Goal: Use online tool/utility: Utilize a website feature to perform a specific function

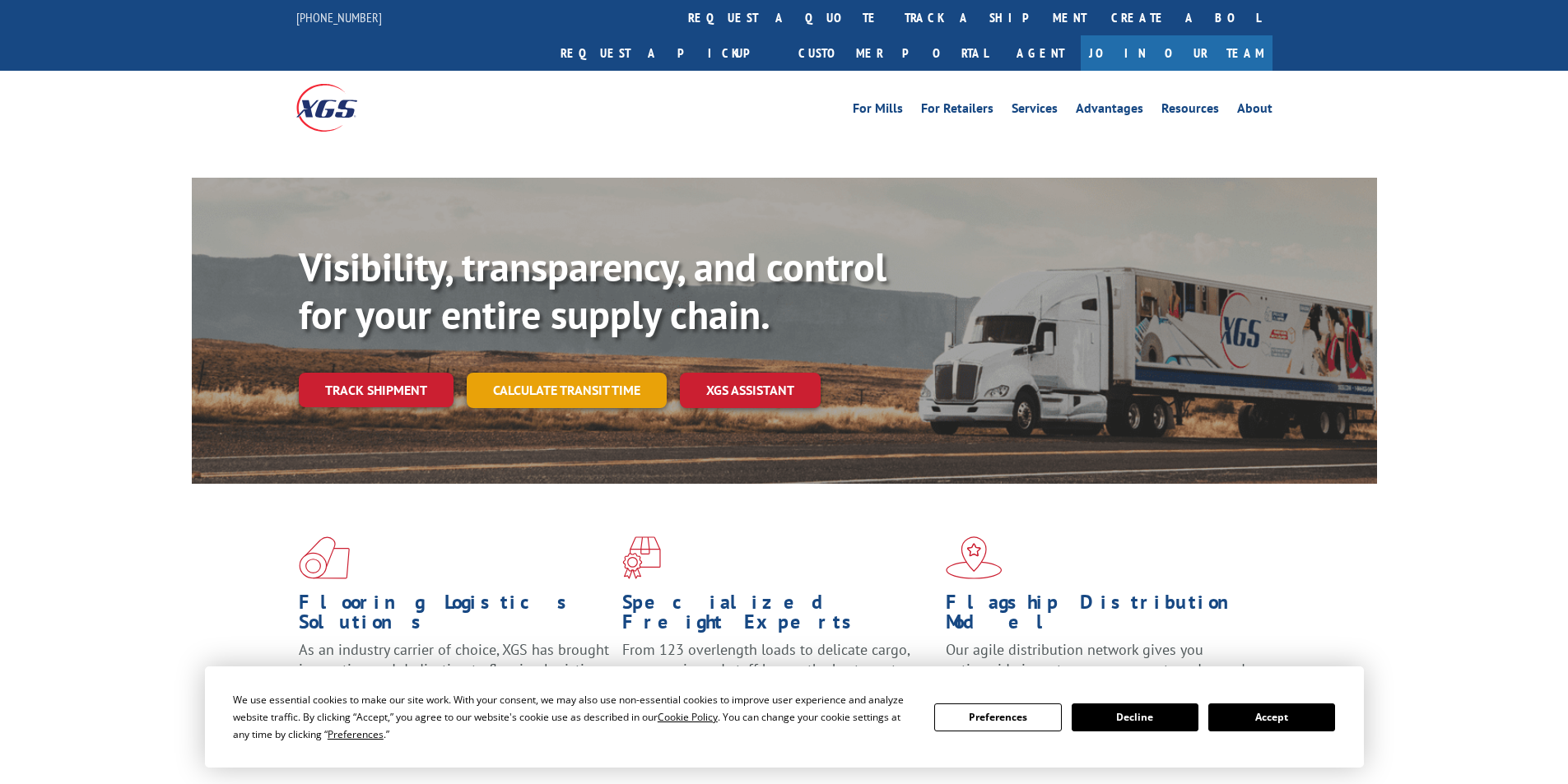
click at [586, 373] on link "Calculate transit time" at bounding box center [567, 390] width 200 height 36
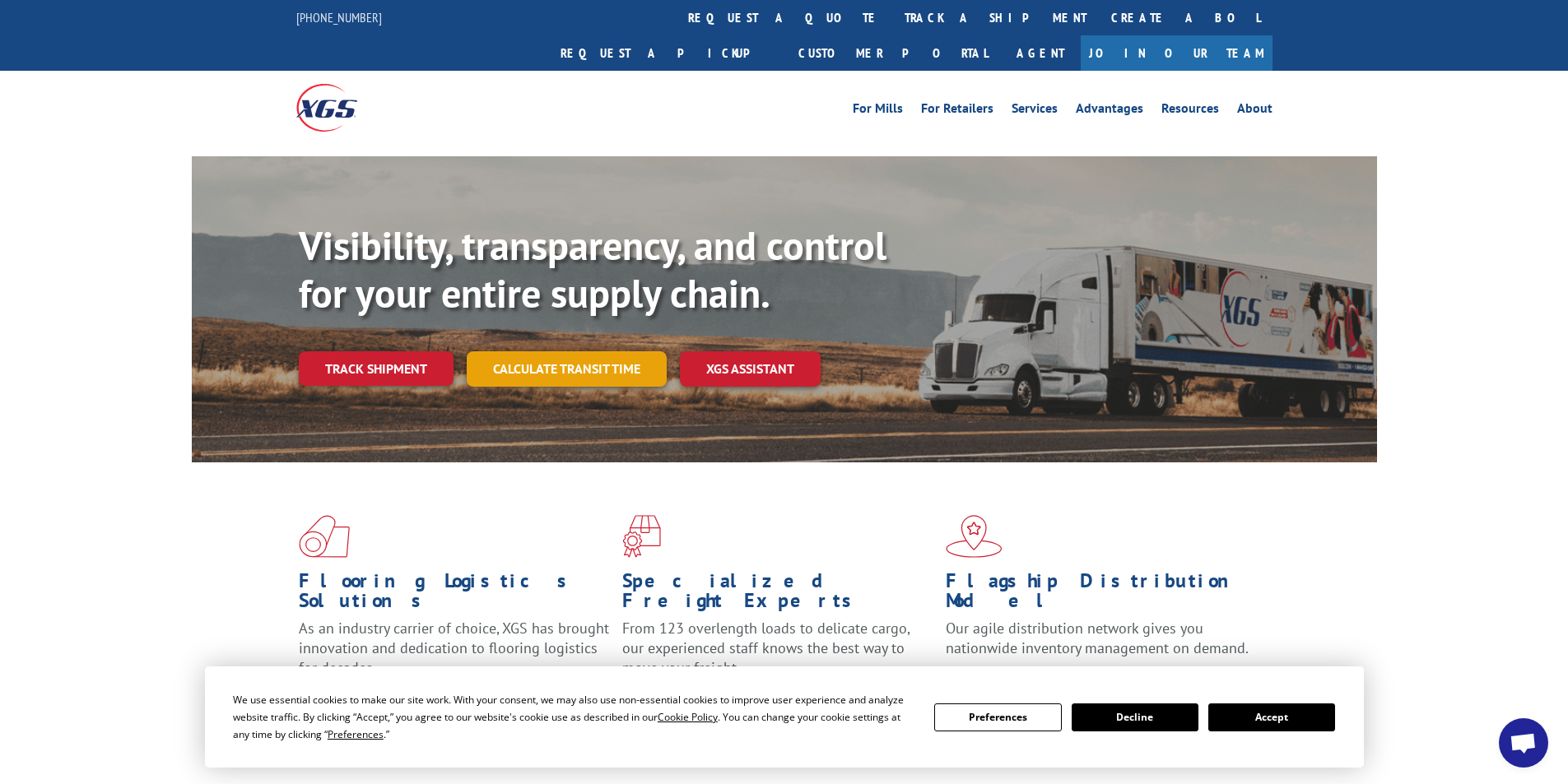
click at [599, 352] on link "Calculate transit time" at bounding box center [567, 369] width 200 height 36
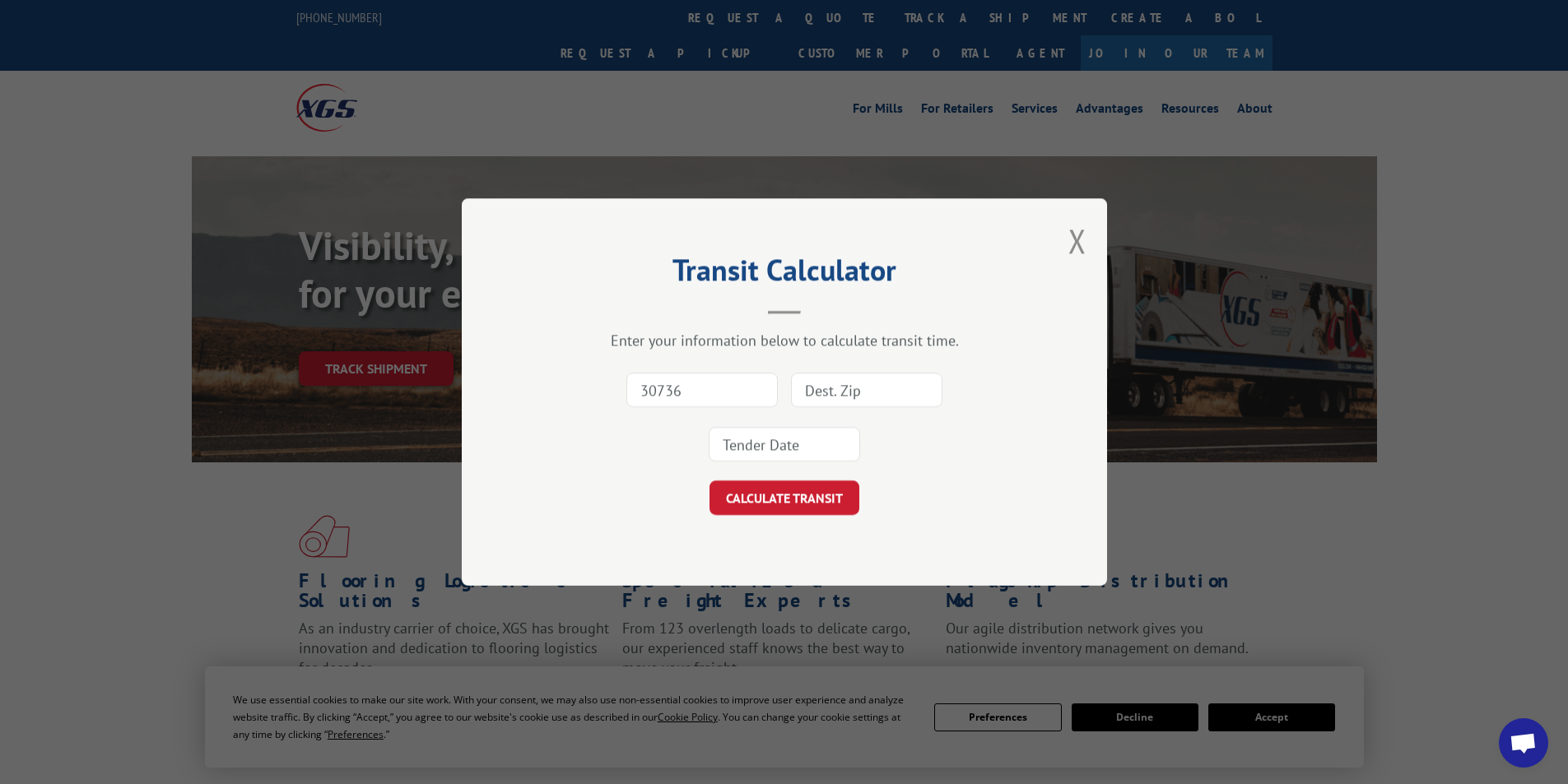
type input "30736"
click at [796, 386] on input at bounding box center [866, 390] width 151 height 35
type input "07764"
click at [788, 437] on input at bounding box center [784, 444] width 151 height 35
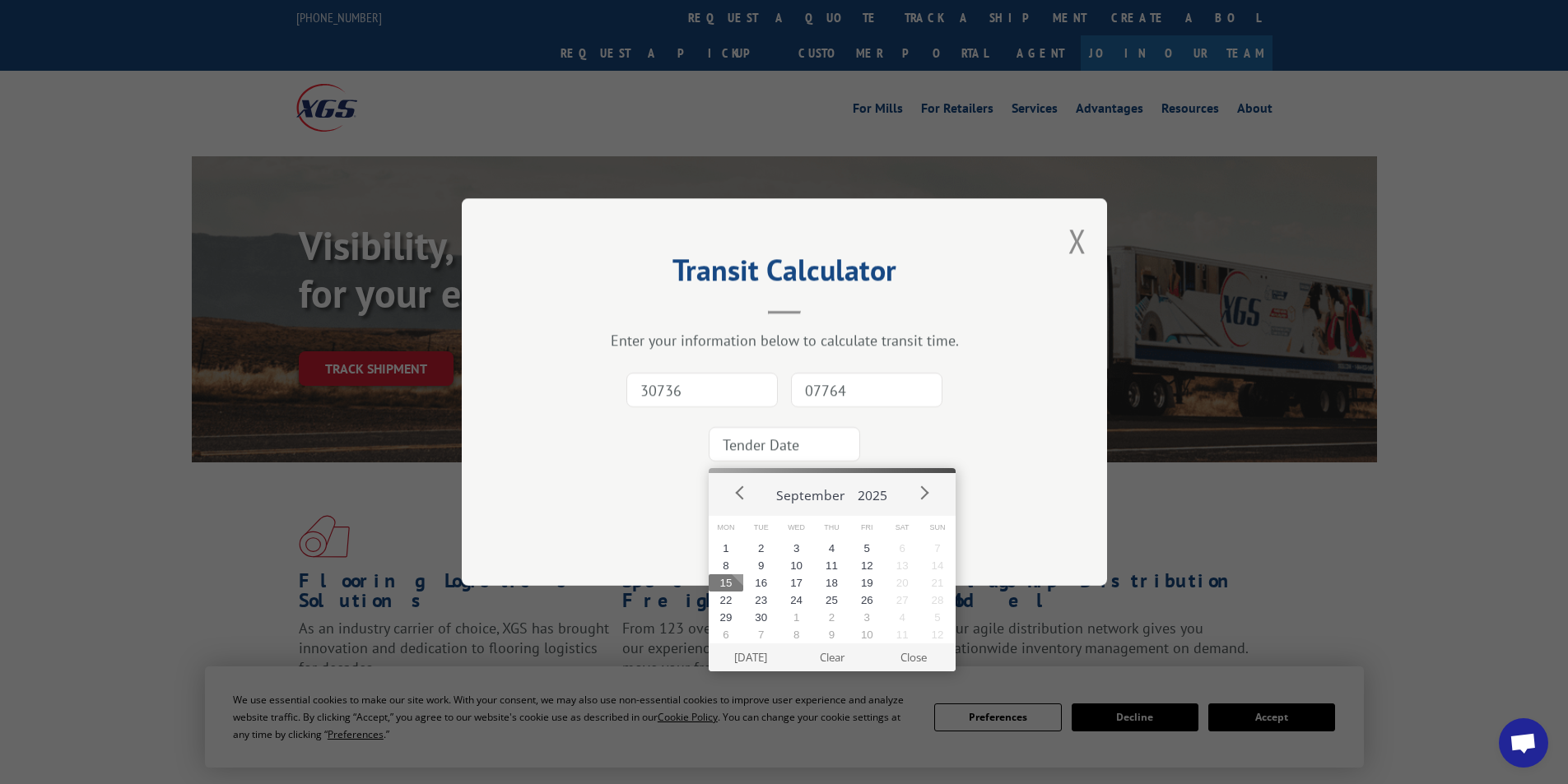
click at [725, 584] on button "15" at bounding box center [726, 583] width 36 height 17
type input "[DATE]"
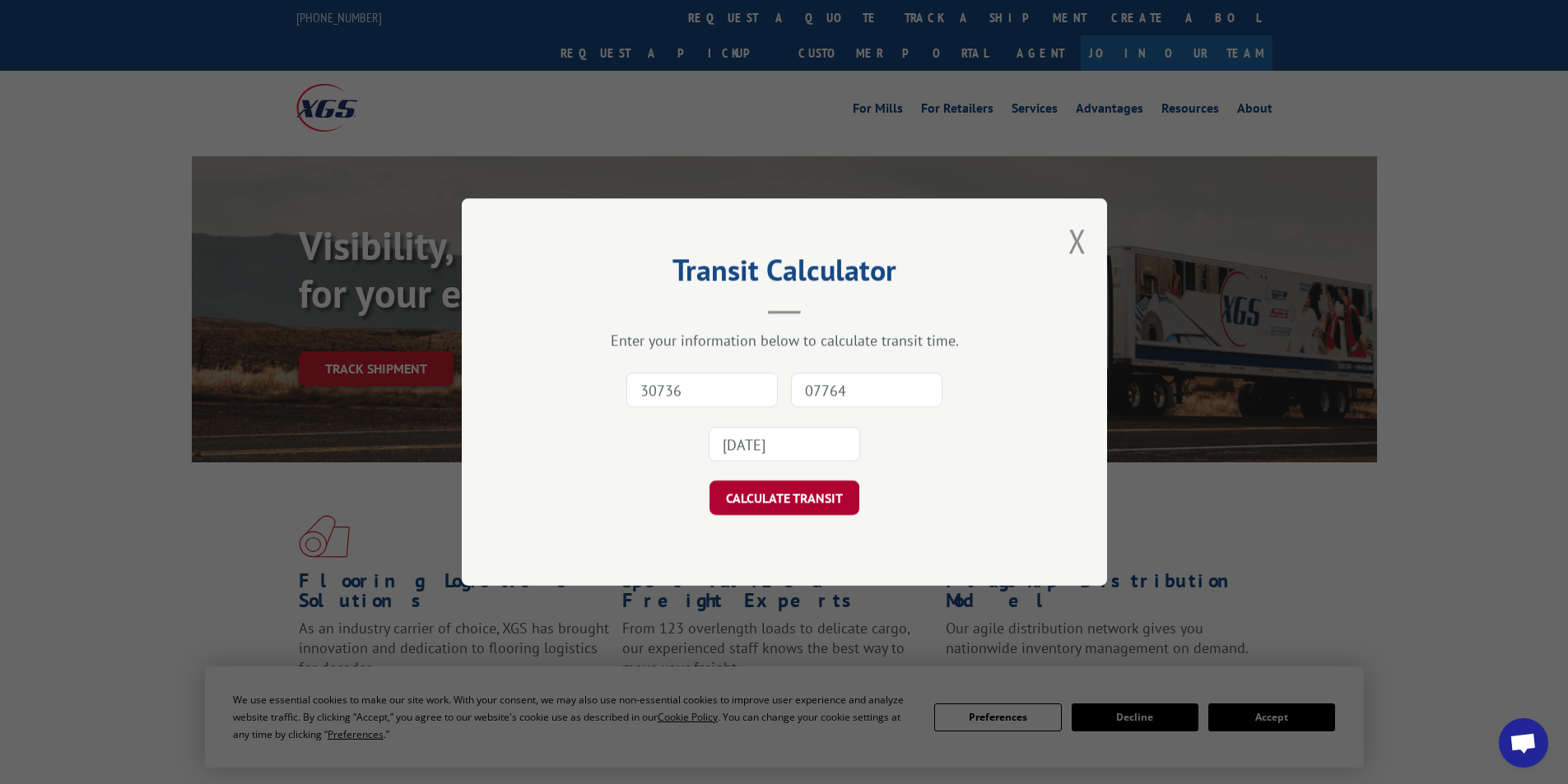
click at [729, 509] on button "CALCULATE TRANSIT" at bounding box center [784, 498] width 149 height 35
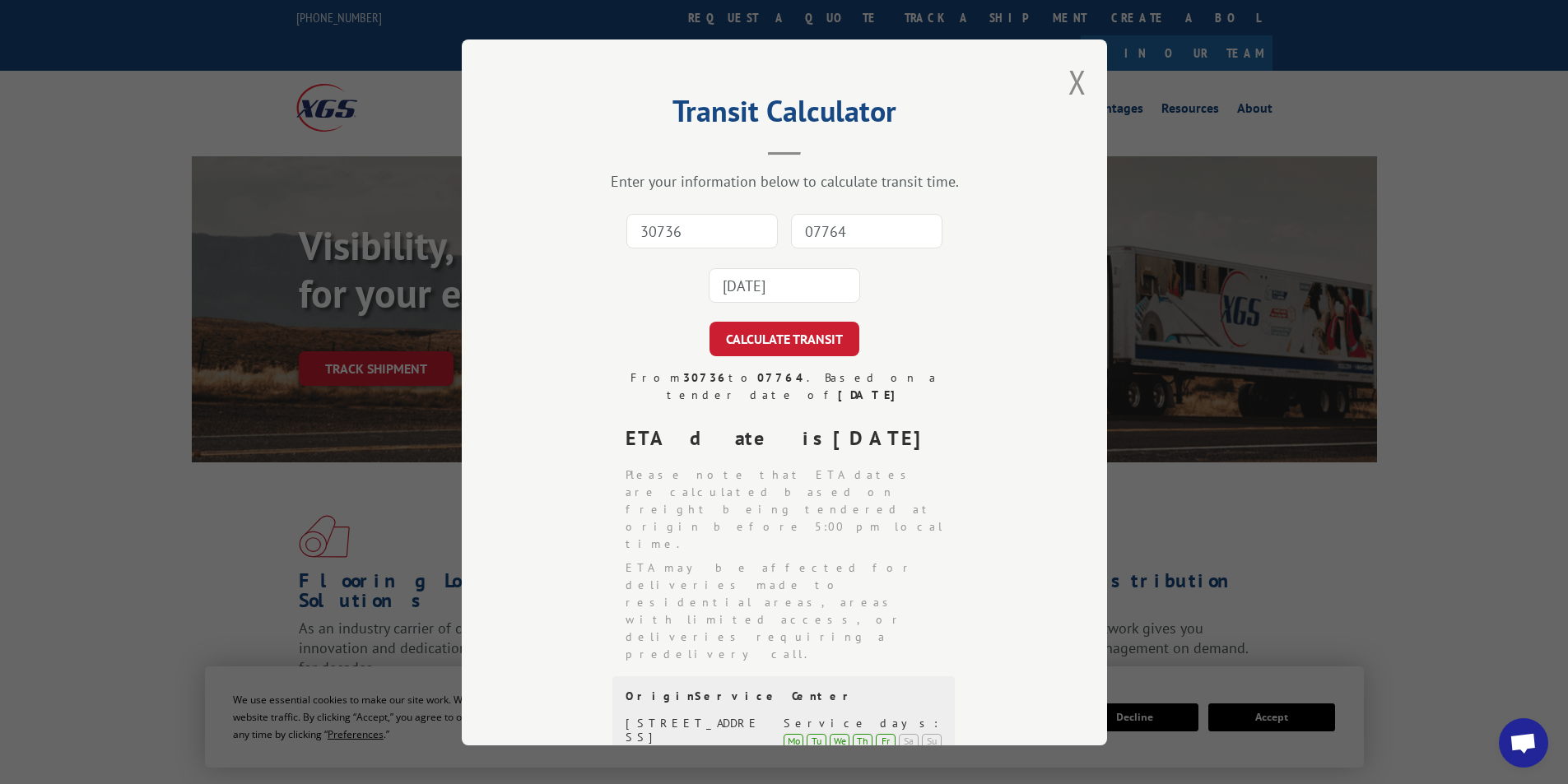
click at [706, 239] on input "30736" at bounding box center [702, 231] width 151 height 35
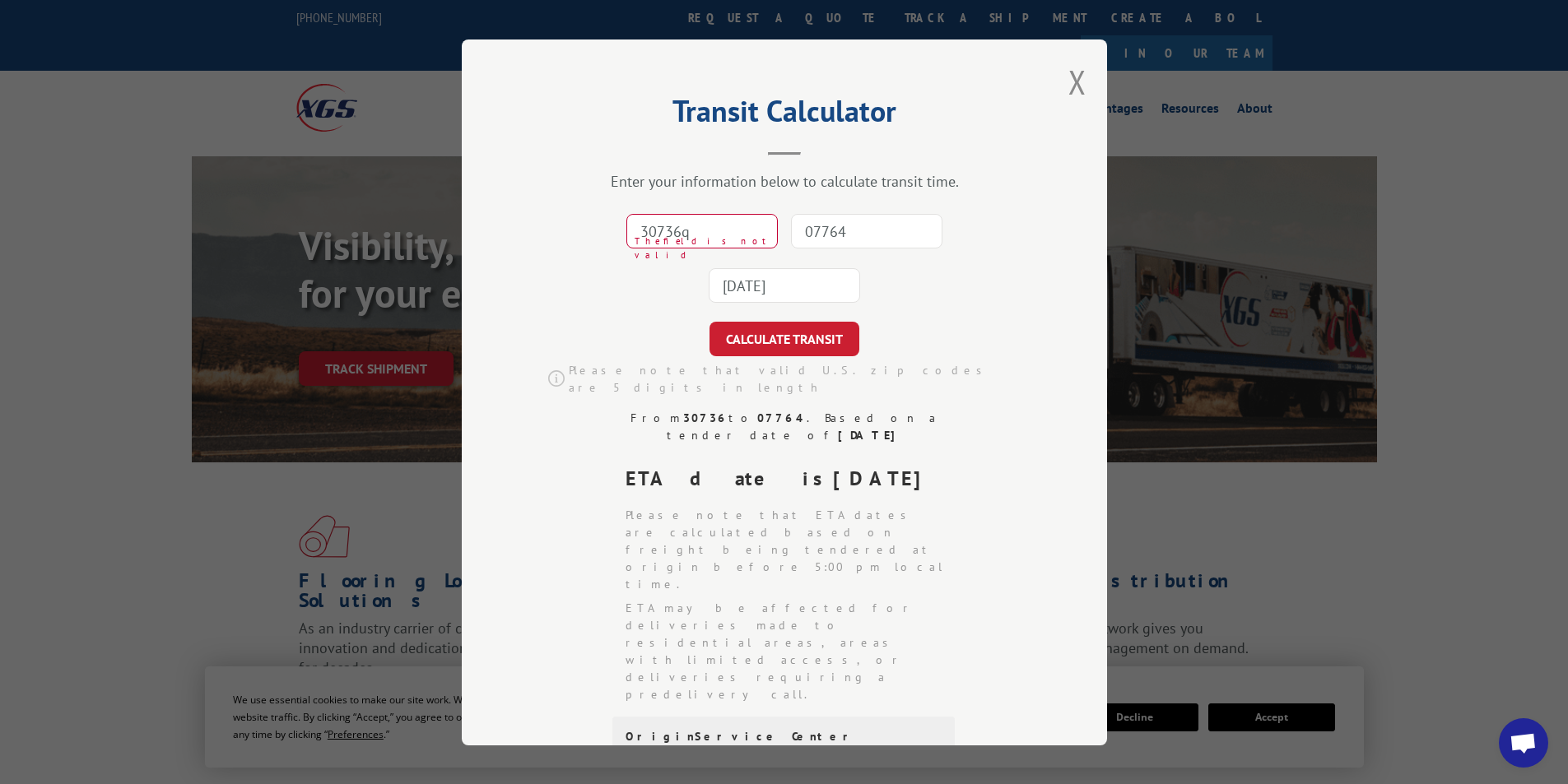
click at [706, 239] on input "30736q" at bounding box center [702, 231] width 151 height 35
click at [689, 244] on input "30736q" at bounding box center [702, 231] width 151 height 35
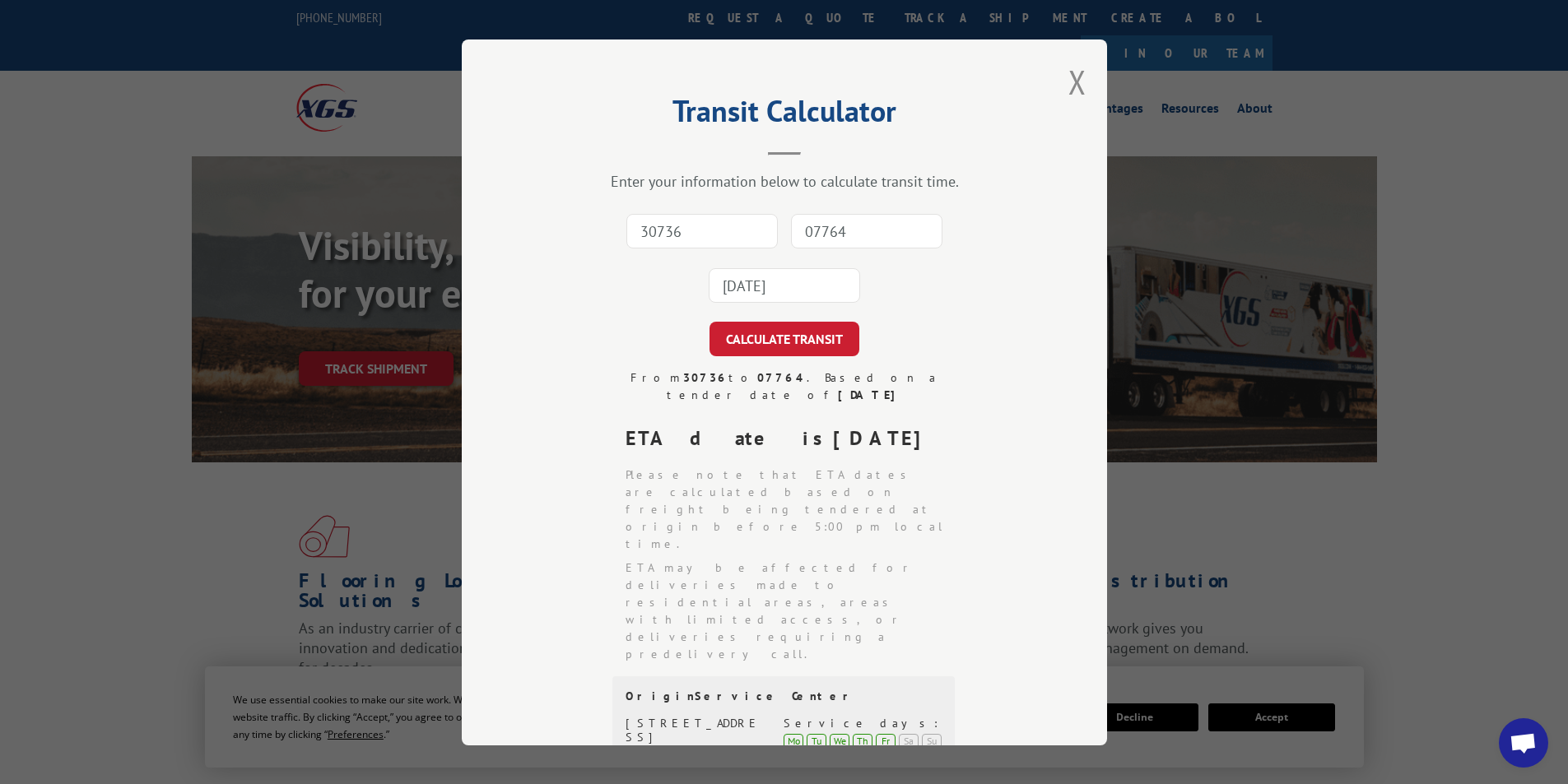
type input "30736"
click at [831, 235] on input "07764" at bounding box center [866, 231] width 151 height 35
type input "60654"
click at [709, 322] on button "CALCULATE TRANSIT" at bounding box center [784, 339] width 149 height 35
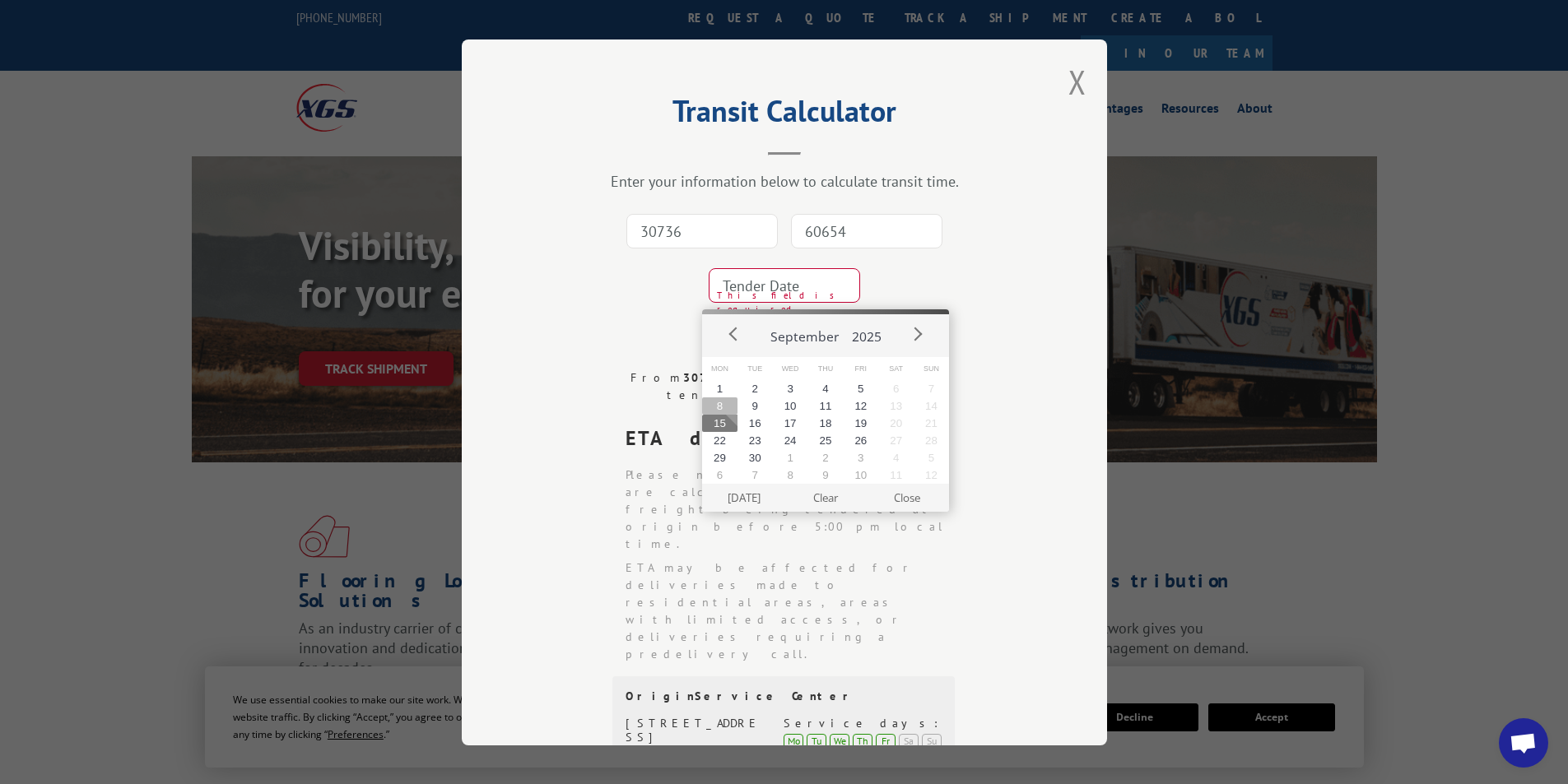
drag, startPoint x: 731, startPoint y: 407, endPoint x: 726, endPoint y: 416, distance: 10.3
click at [729, 410] on button "8" at bounding box center [720, 406] width 36 height 17
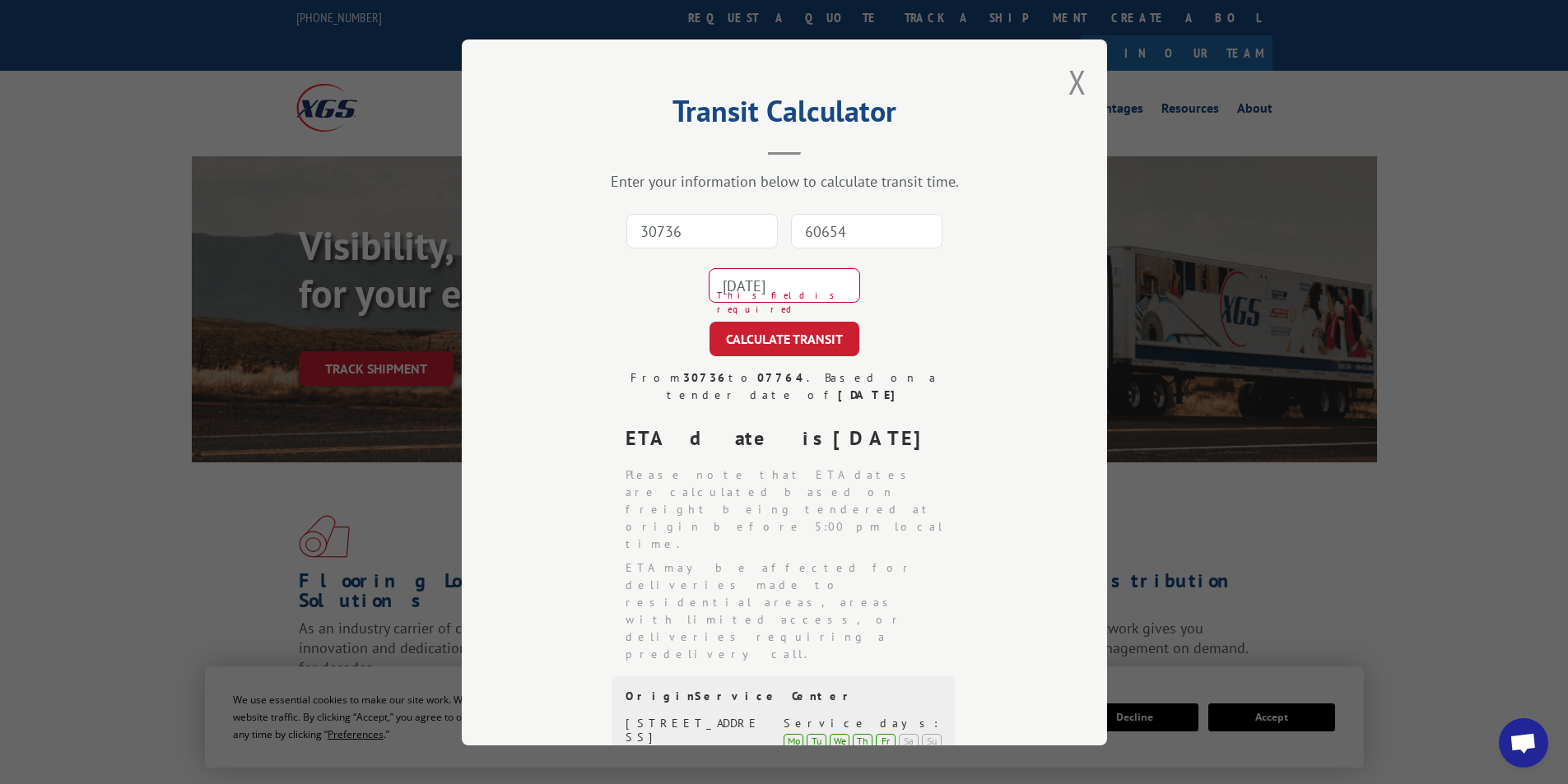
click at [784, 279] on input "[DATE]" at bounding box center [784, 285] width 151 height 35
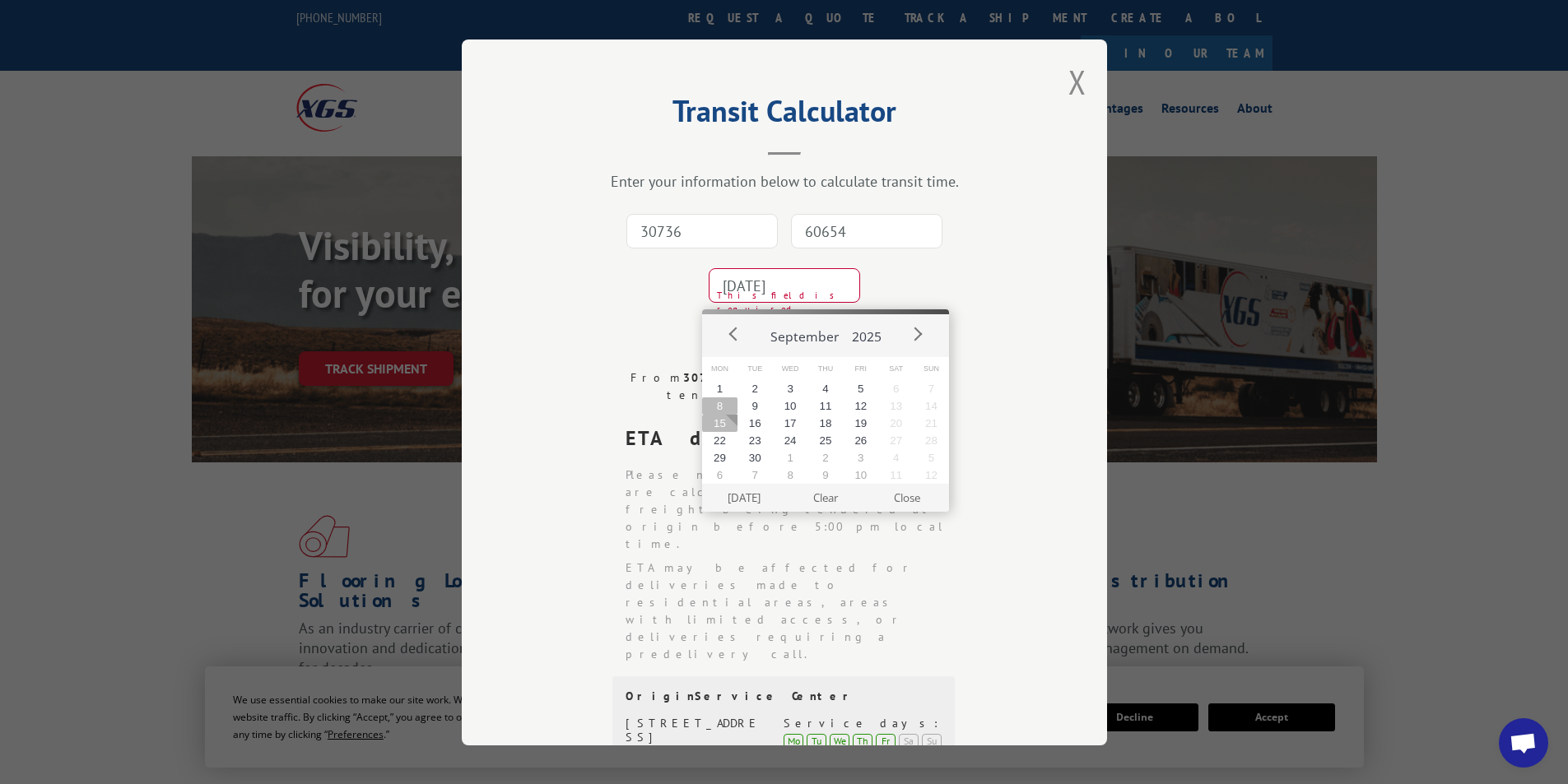
click at [733, 414] on div "Mon Tue Wed Thu Fri Sat Sun 1 2 3 4 5 6 7 8 9 10 11 12 13 14 15 16 17 18 19 20 …" at bounding box center [826, 421] width 247 height 127
click at [733, 420] on button "15" at bounding box center [720, 423] width 36 height 17
type input "[DATE]"
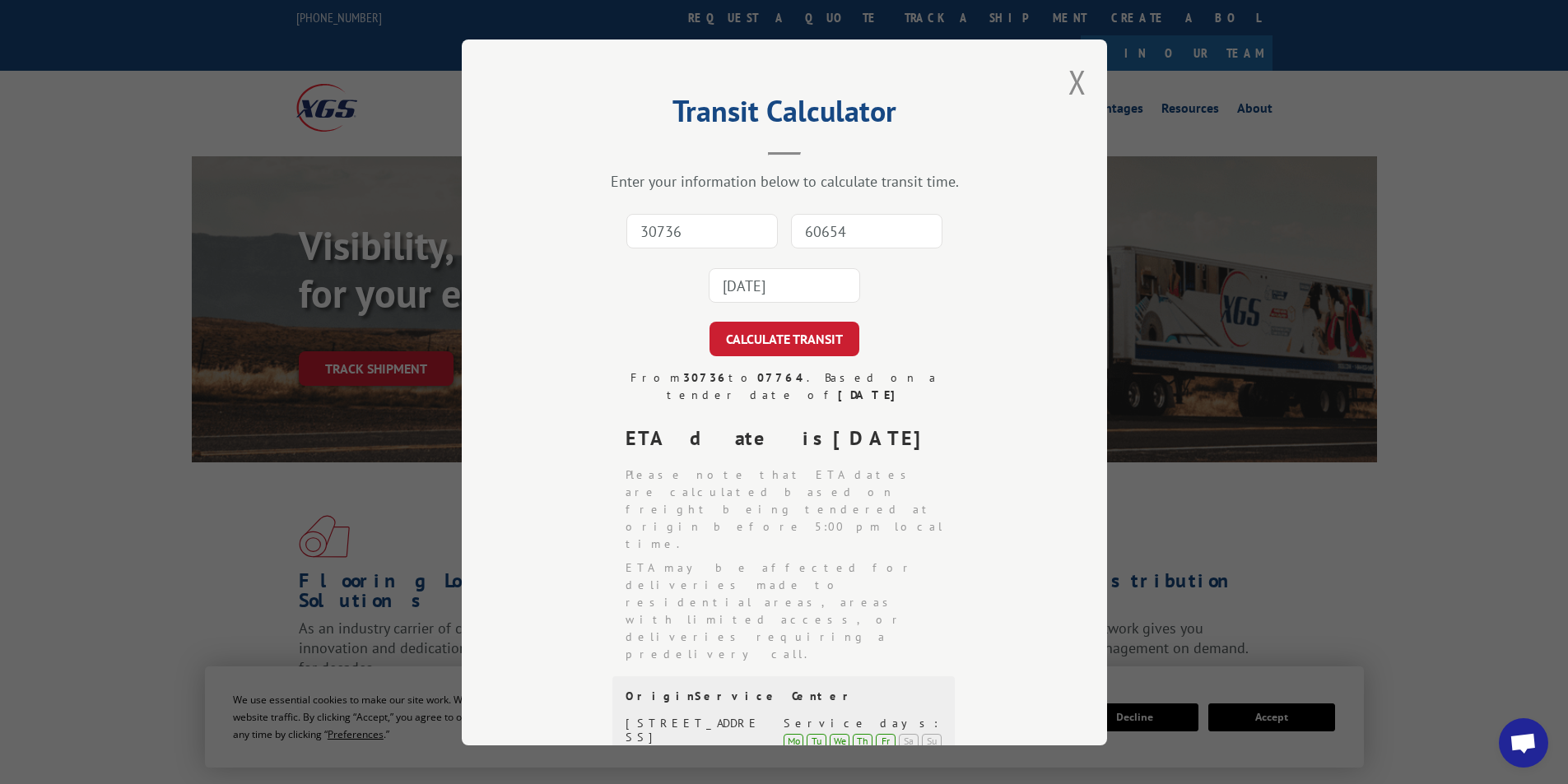
click at [757, 311] on div "30736 60654 [DATE]" at bounding box center [784, 258] width 481 height 109
click at [762, 329] on button "CALCULATE TRANSIT" at bounding box center [784, 339] width 149 height 35
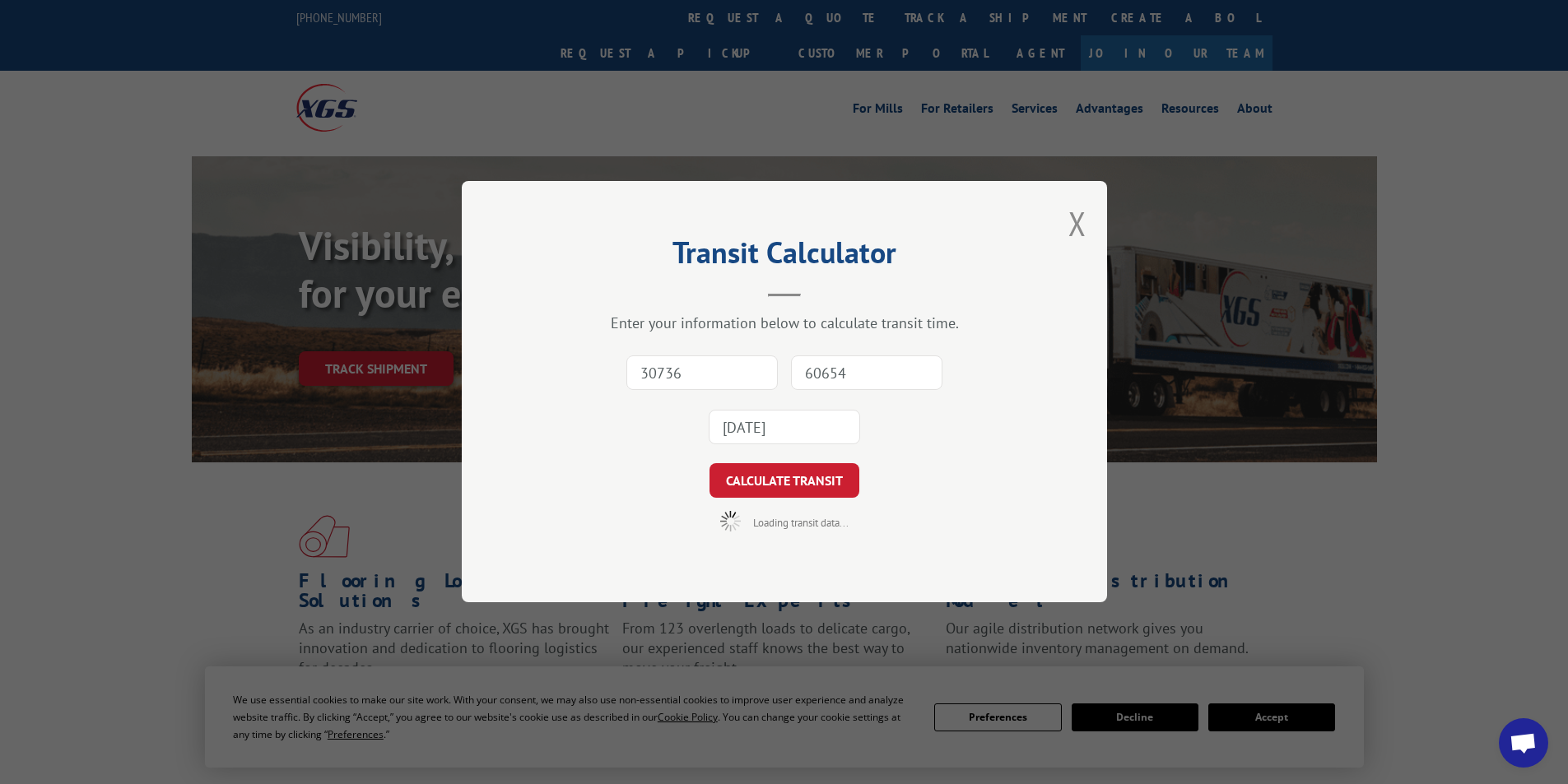
click at [764, 336] on div "Enter your information below to calculate transit time. 30736 60654 [DATE] CALC…" at bounding box center [784, 423] width 481 height 218
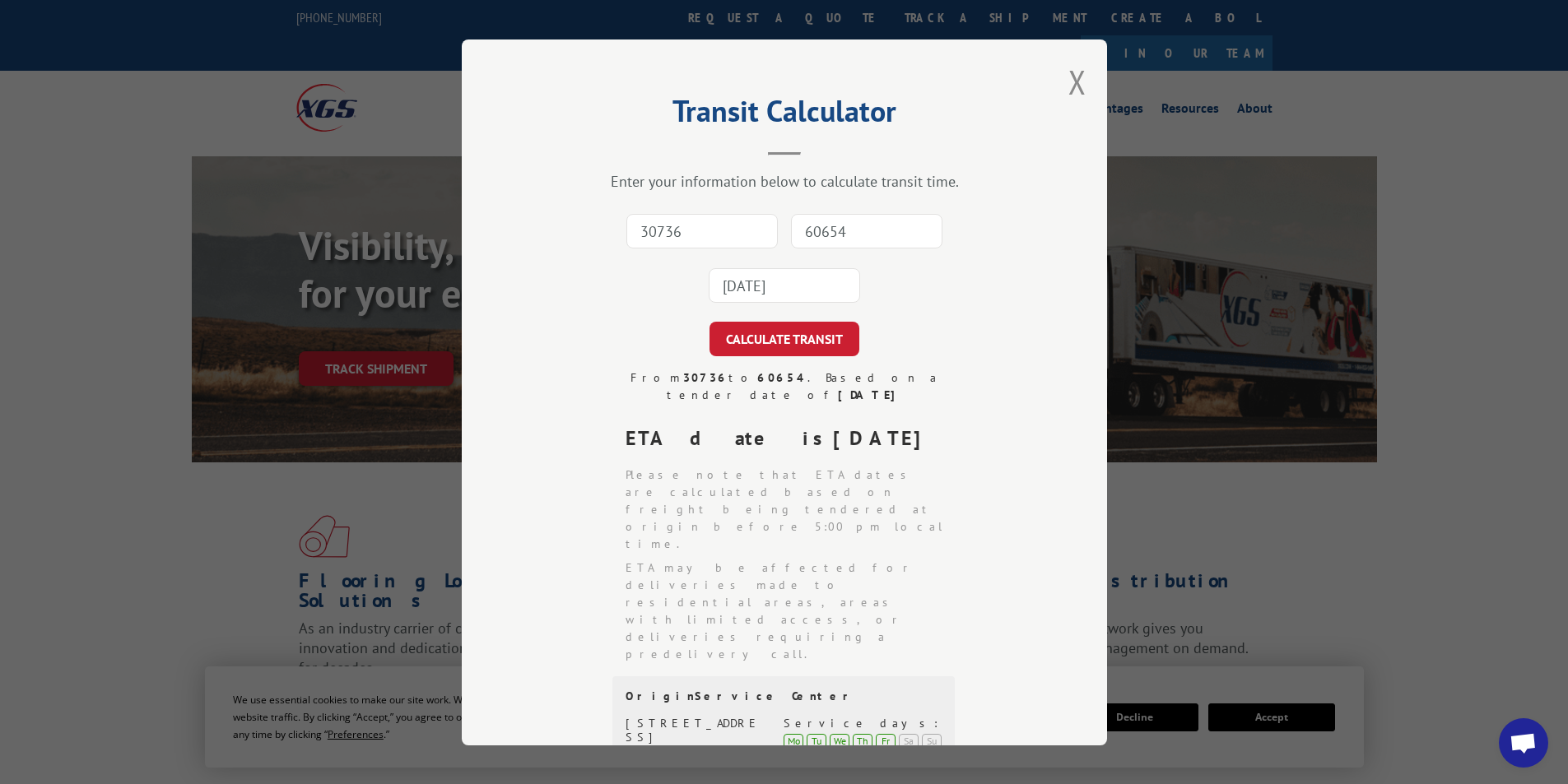
click at [763, 248] on input "30736" at bounding box center [702, 231] width 151 height 35
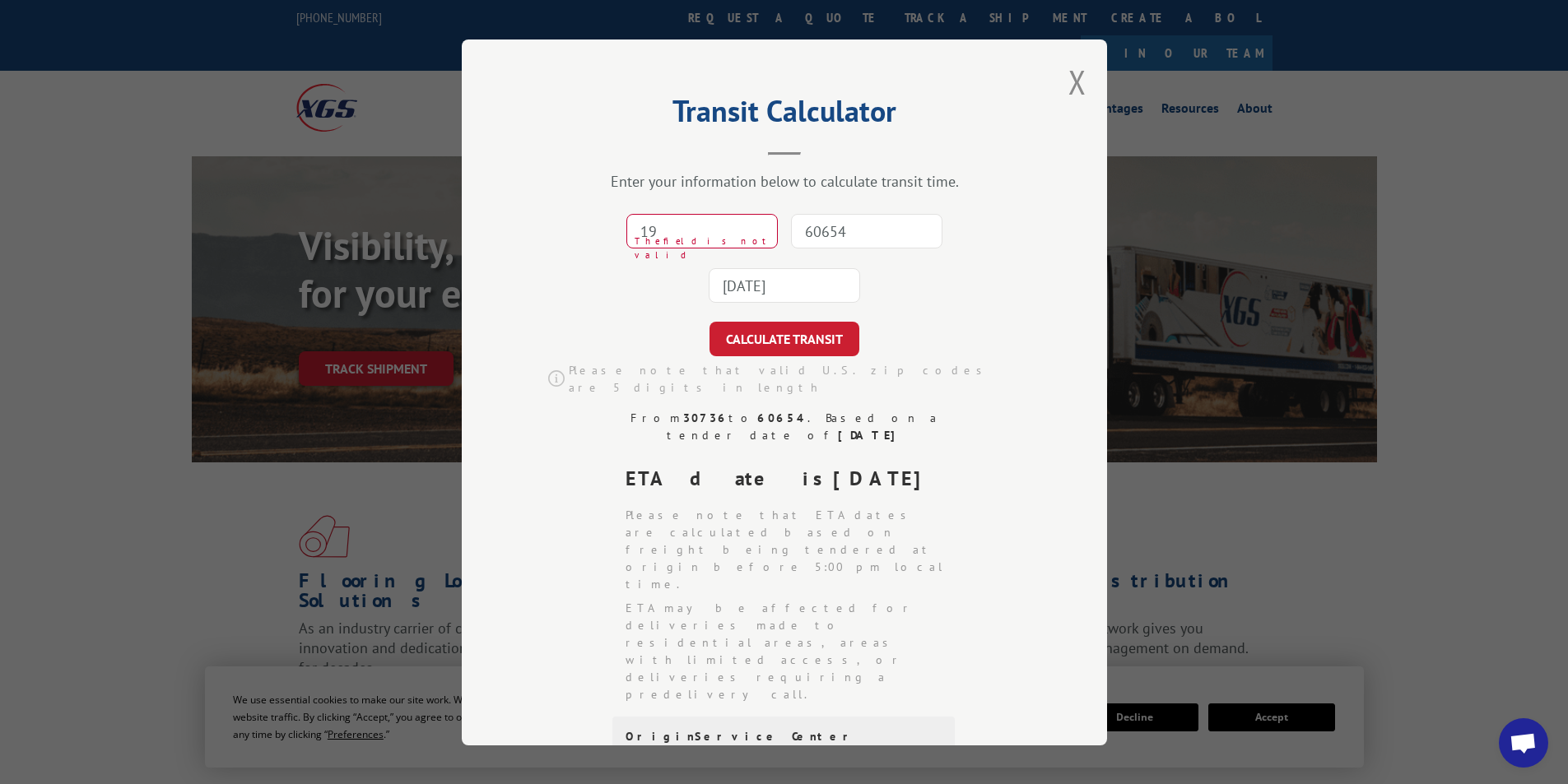
type input "1"
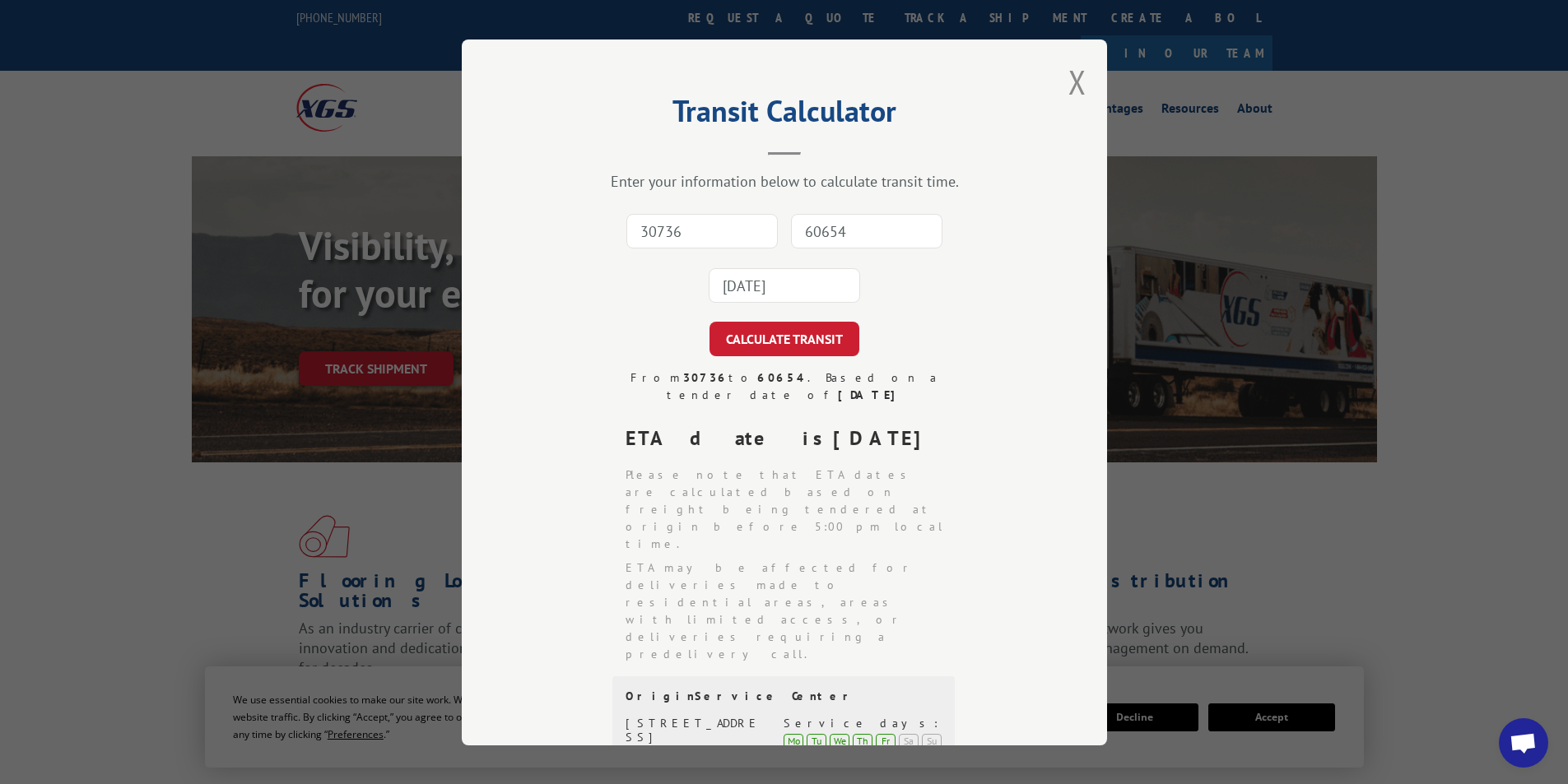
type input "30736"
click at [861, 248] on input "60654" at bounding box center [866, 231] width 151 height 35
type input "19106"
click at [829, 287] on input "[DATE]" at bounding box center [784, 285] width 151 height 35
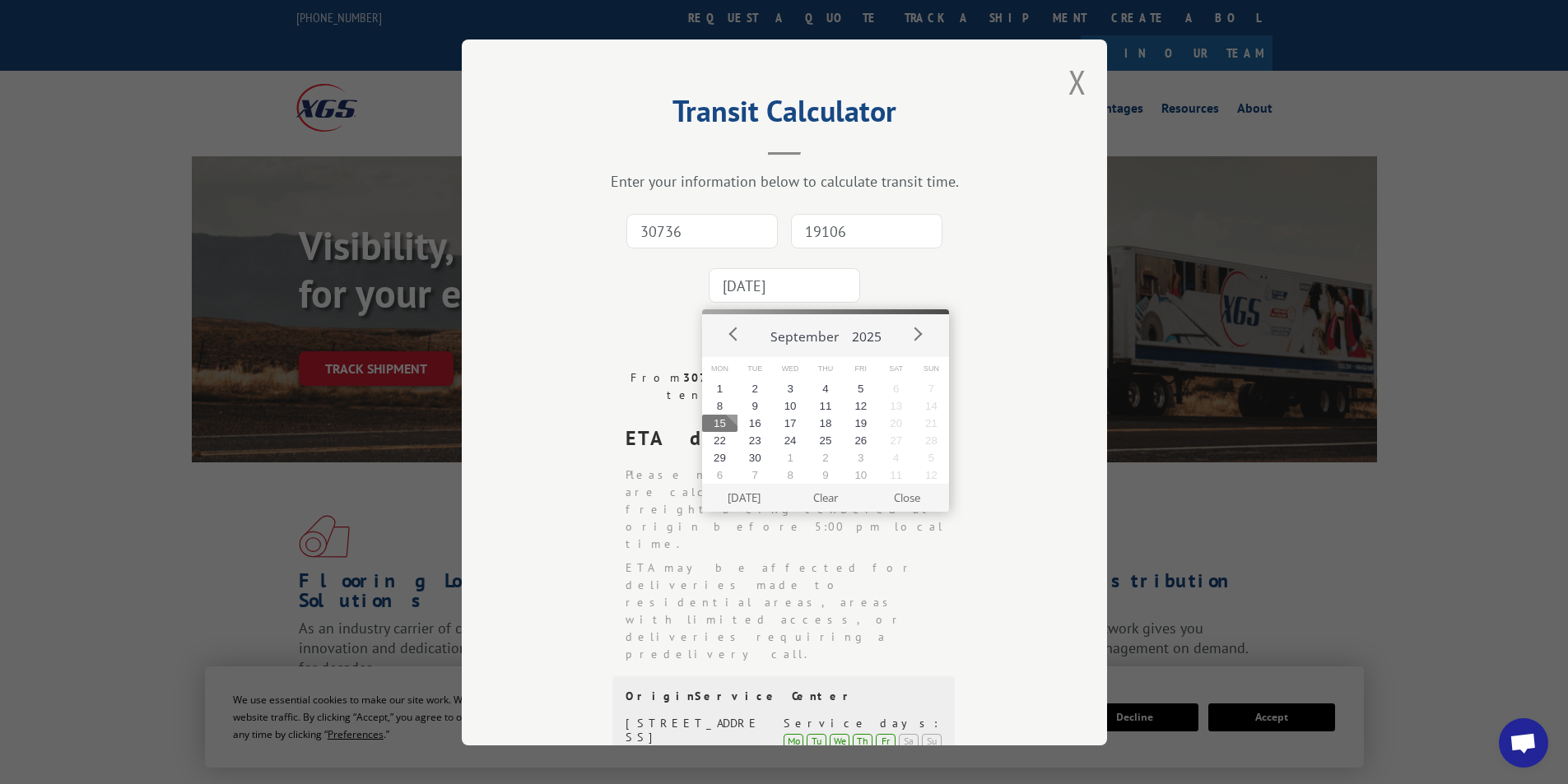
click at [725, 421] on button "15" at bounding box center [720, 423] width 36 height 17
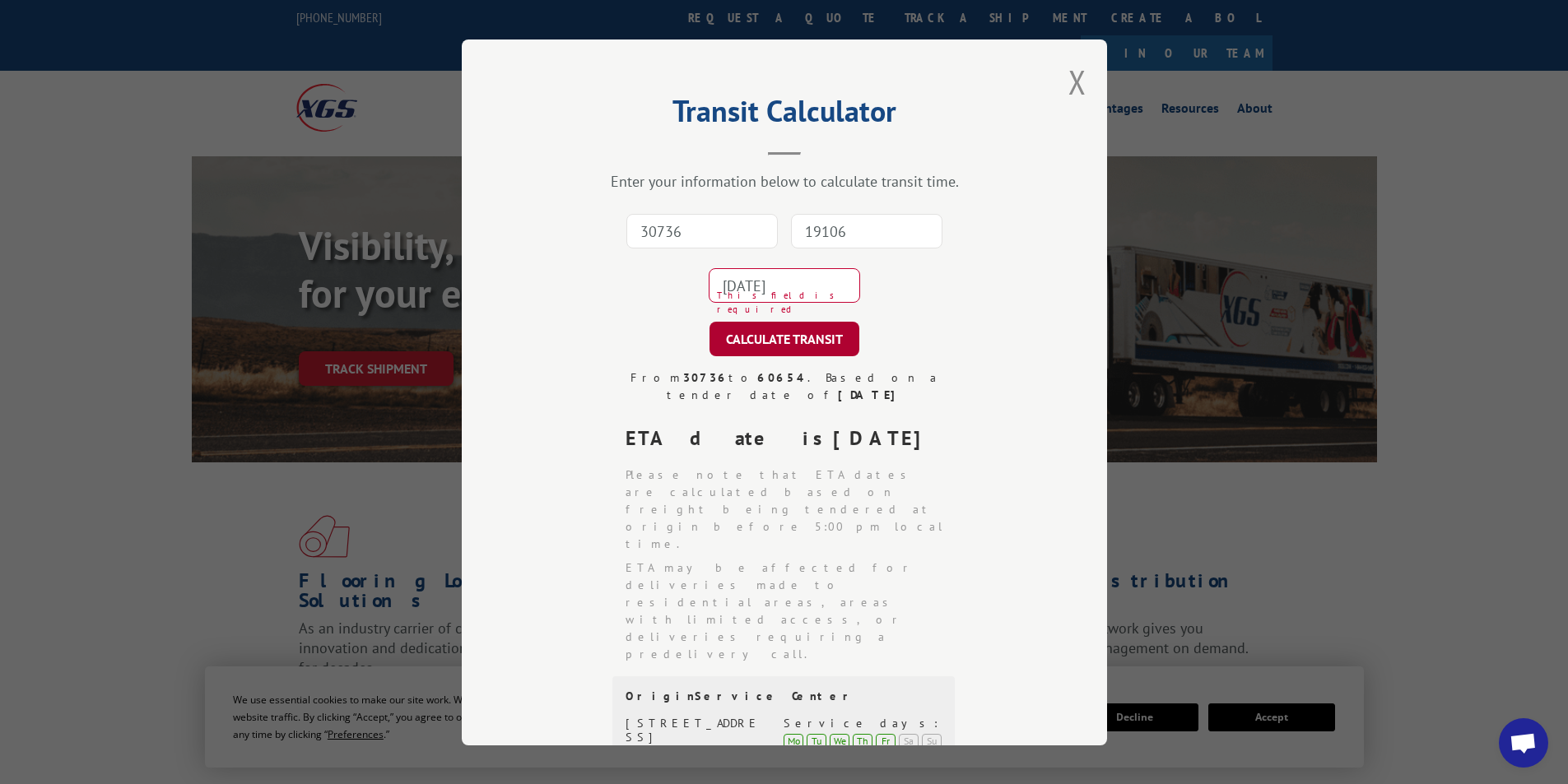
click at [742, 347] on button "CALCULATE TRANSIT" at bounding box center [784, 339] width 149 height 35
